Goal: Task Accomplishment & Management: Use online tool/utility

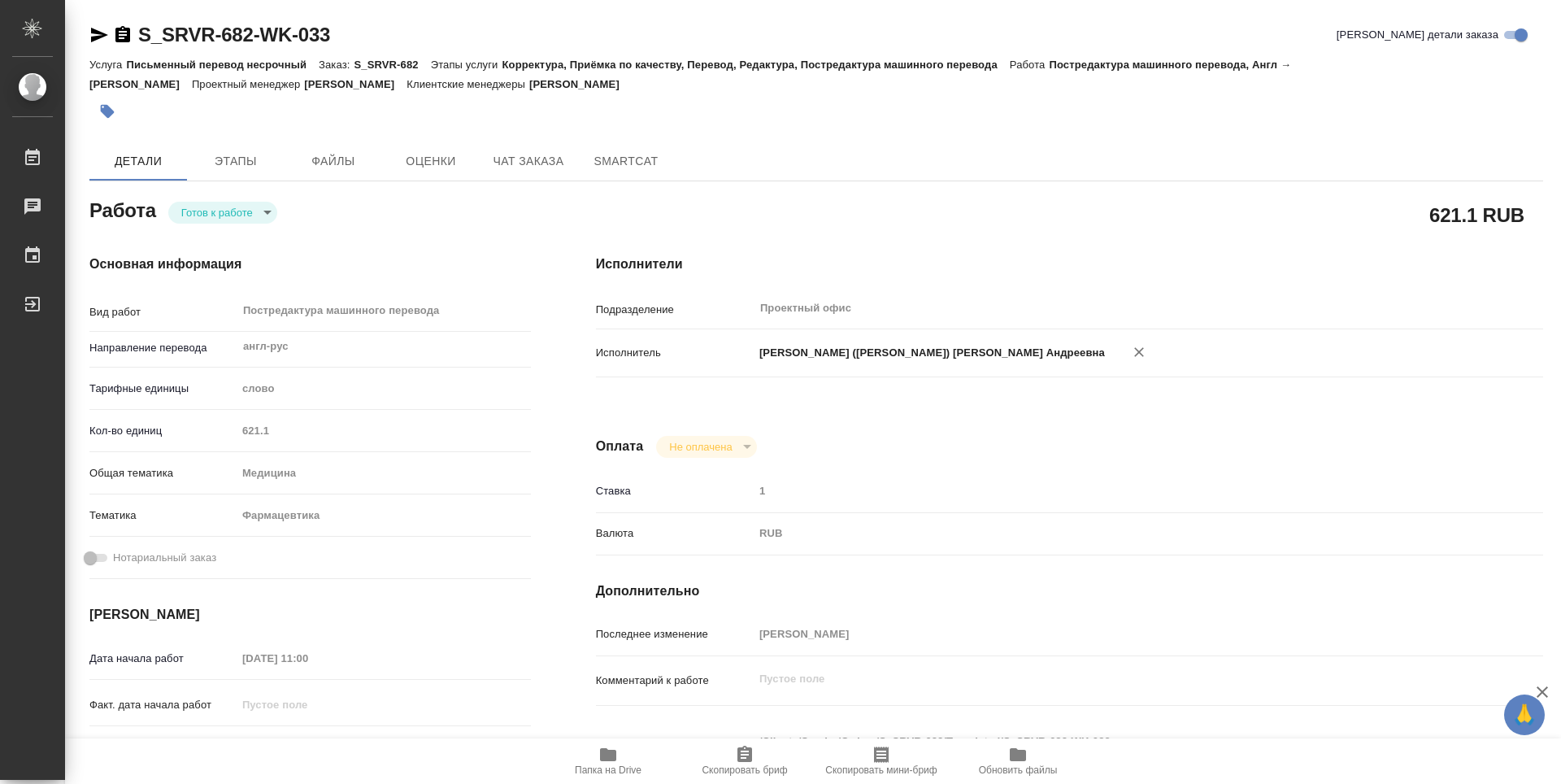
type textarea "x"
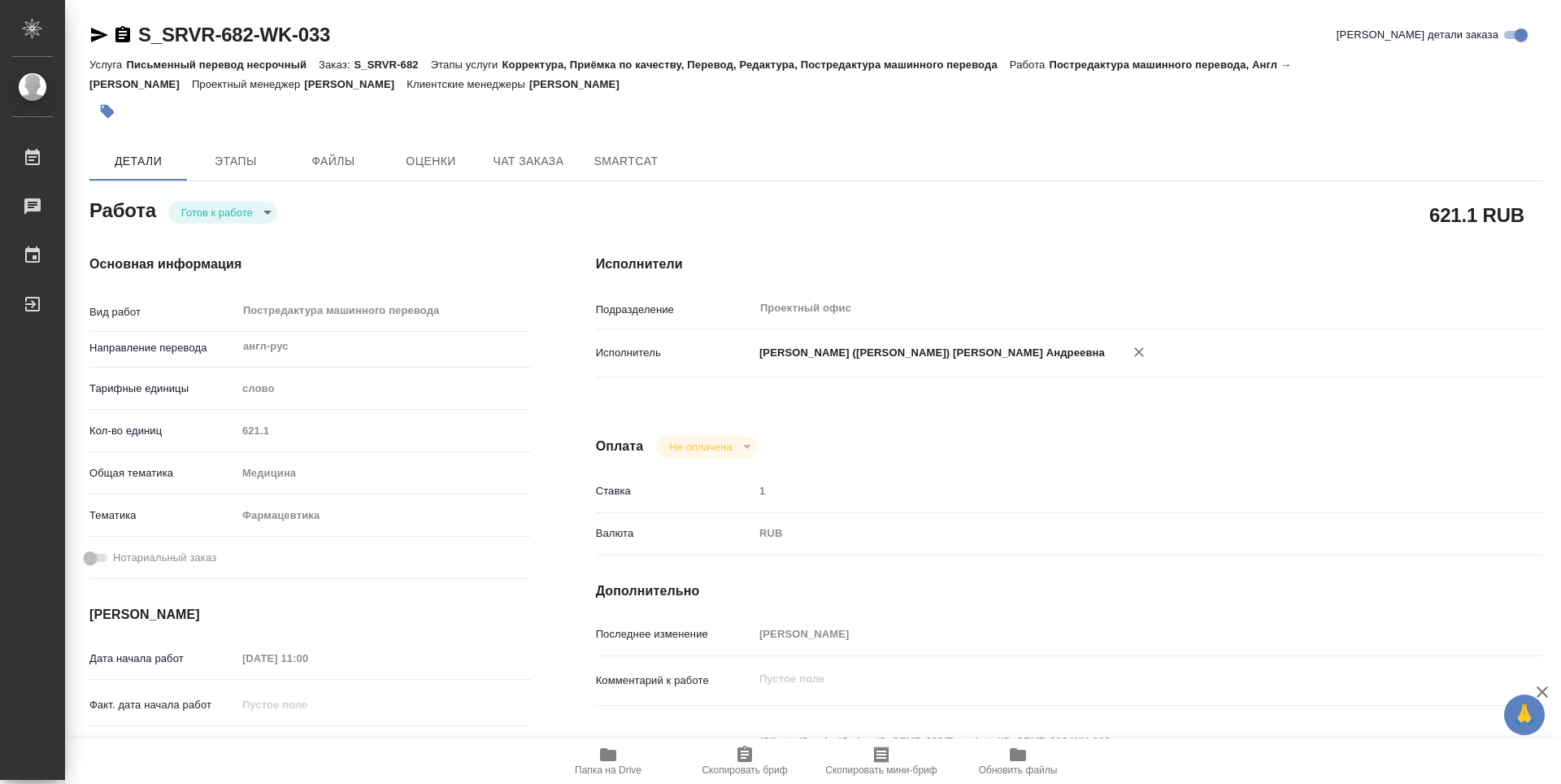
type textarea "x"
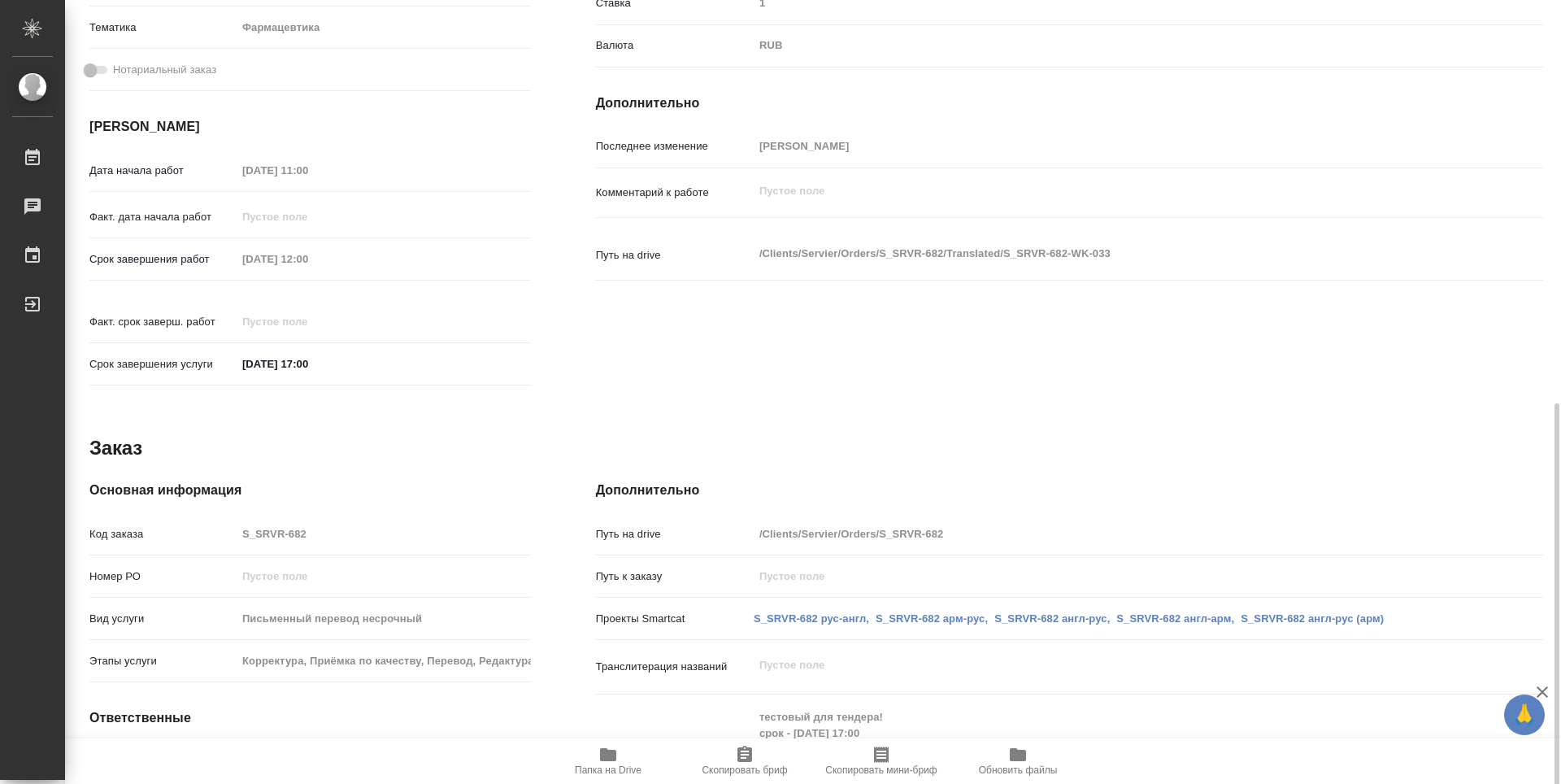
scroll to position [603, 0]
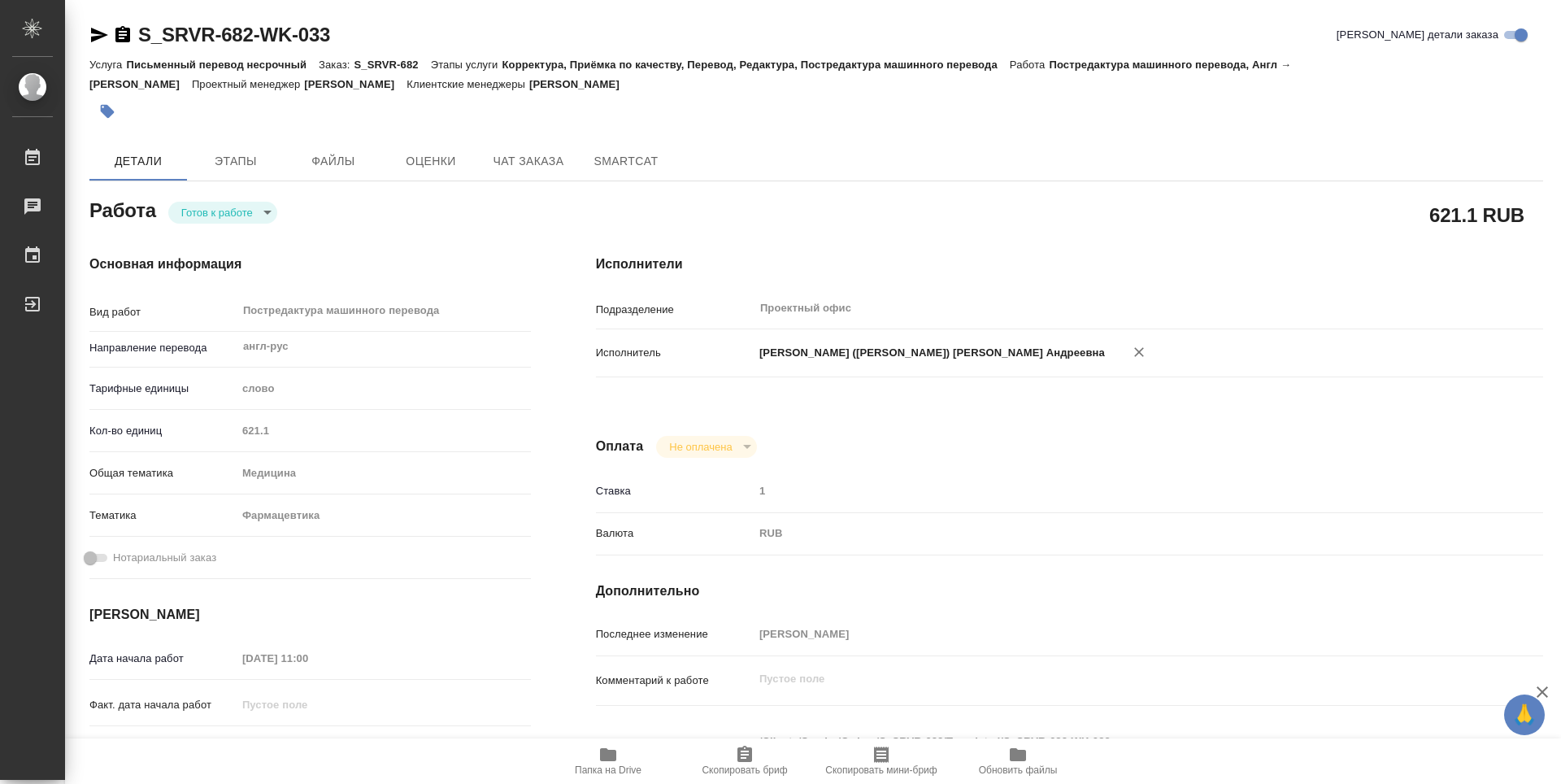
type textarea "x"
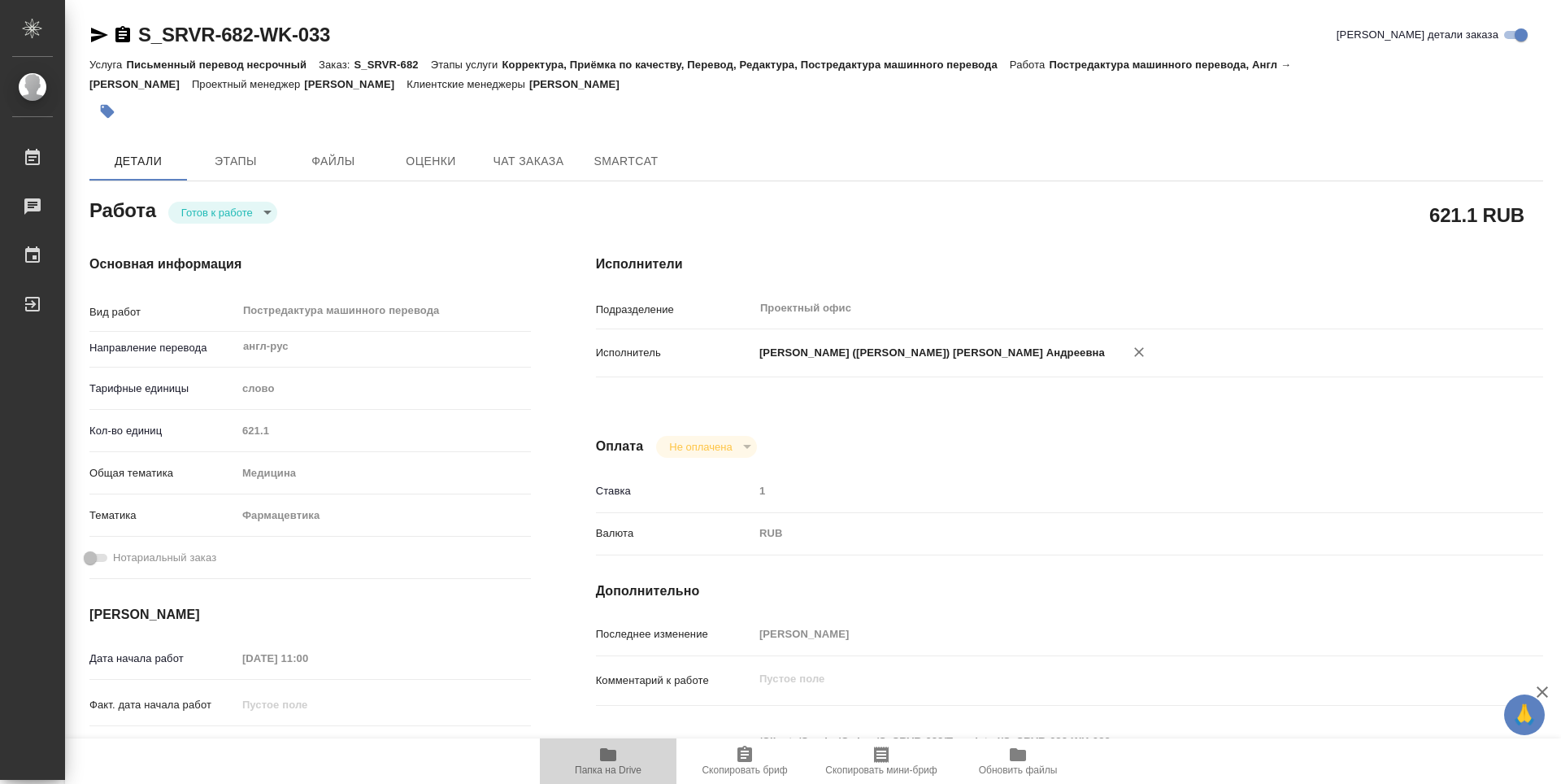
click at [617, 756] on icon "button" at bounding box center [608, 755] width 20 height 20
type textarea "x"
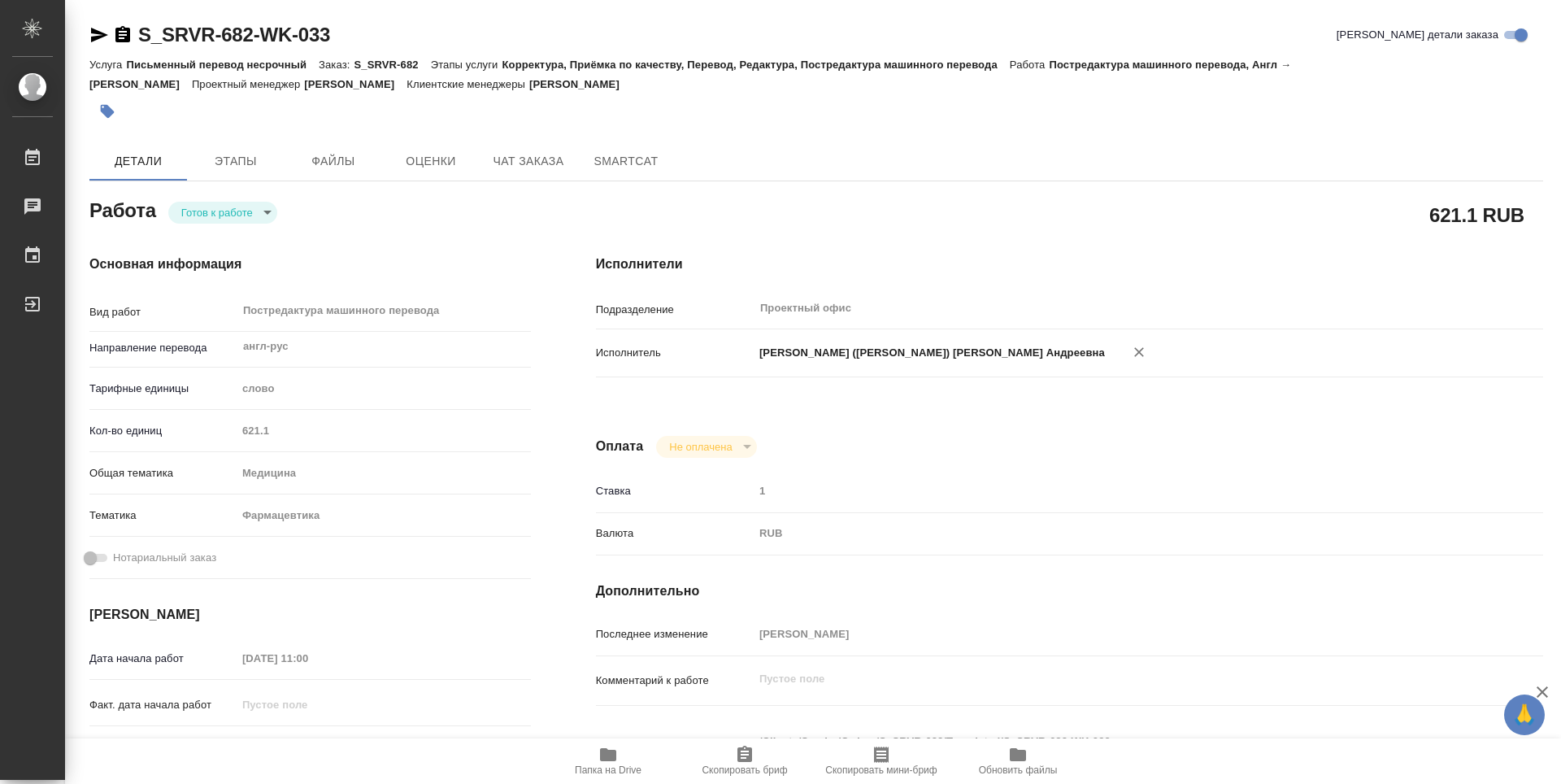
type textarea "x"
